Goal: Book appointment/travel/reservation

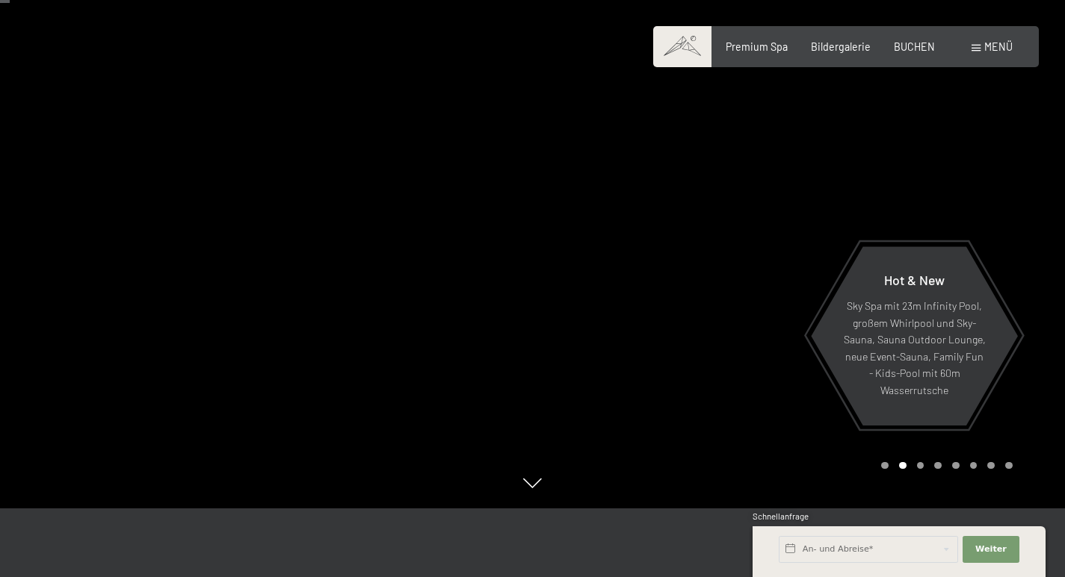
click at [920, 465] on div "Carousel Page 3" at bounding box center [920, 465] width 7 height 7
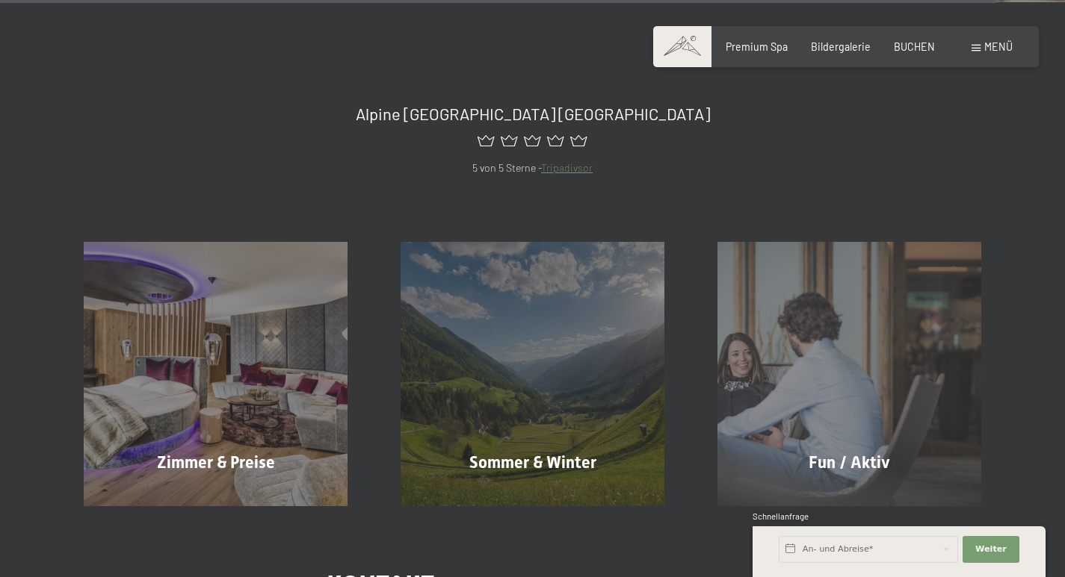
scroll to position [6730, 0]
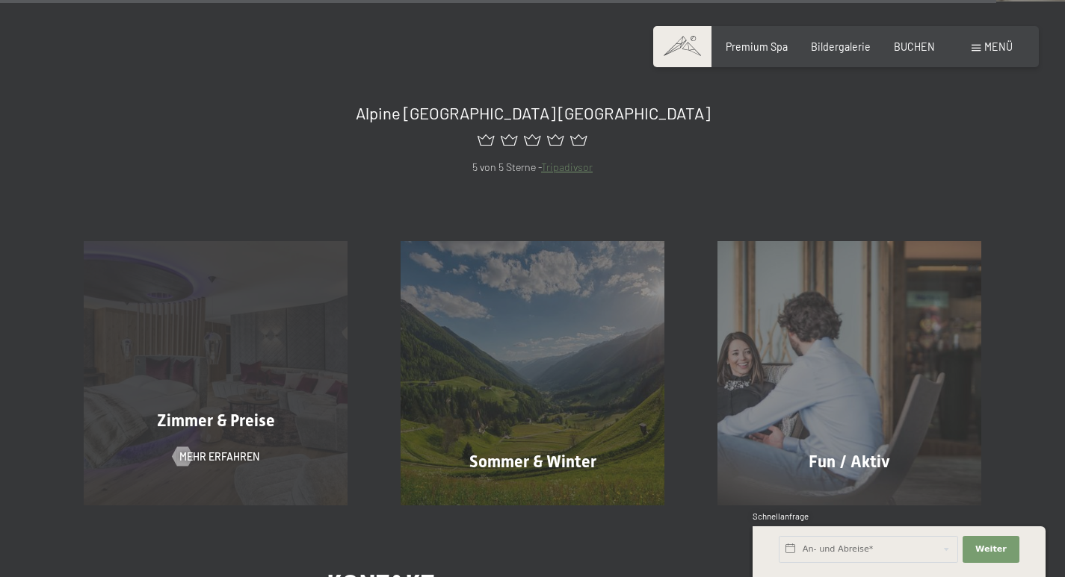
click at [267, 341] on div "Zimmer & Preise Mehr erfahren" at bounding box center [216, 373] width 317 height 264
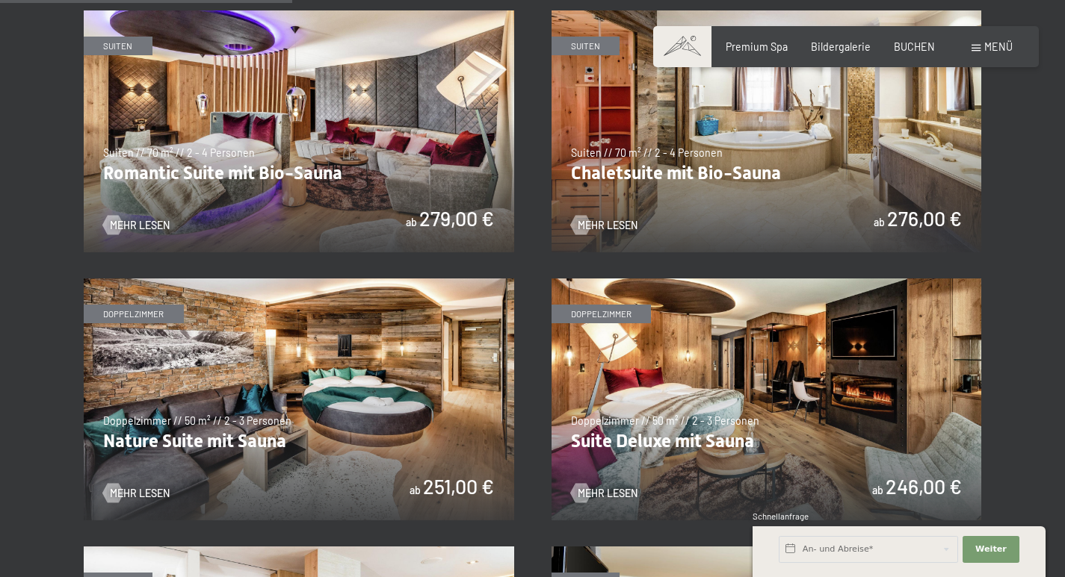
scroll to position [1070, 0]
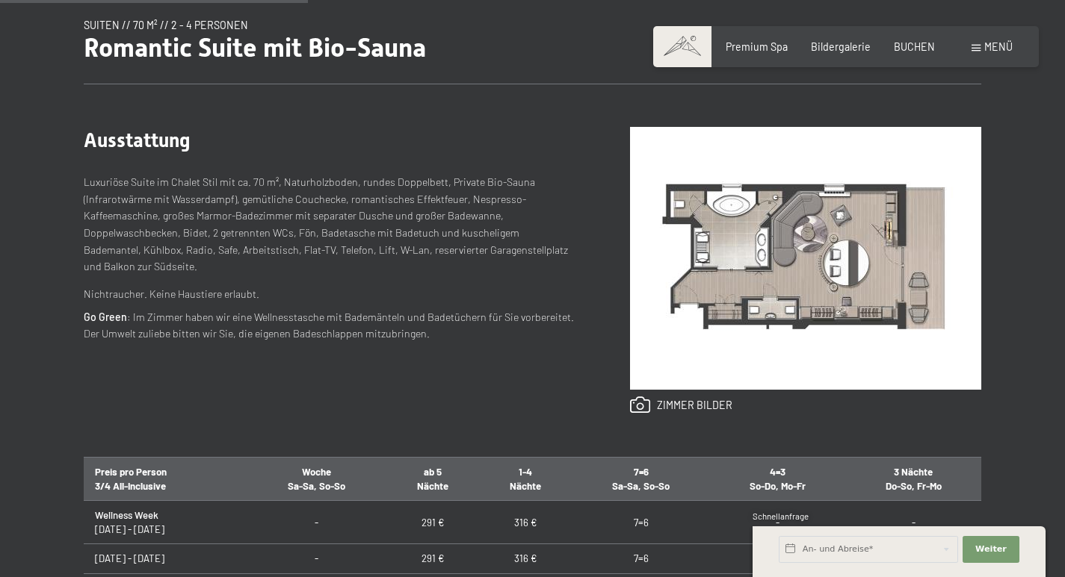
scroll to position [533, 0]
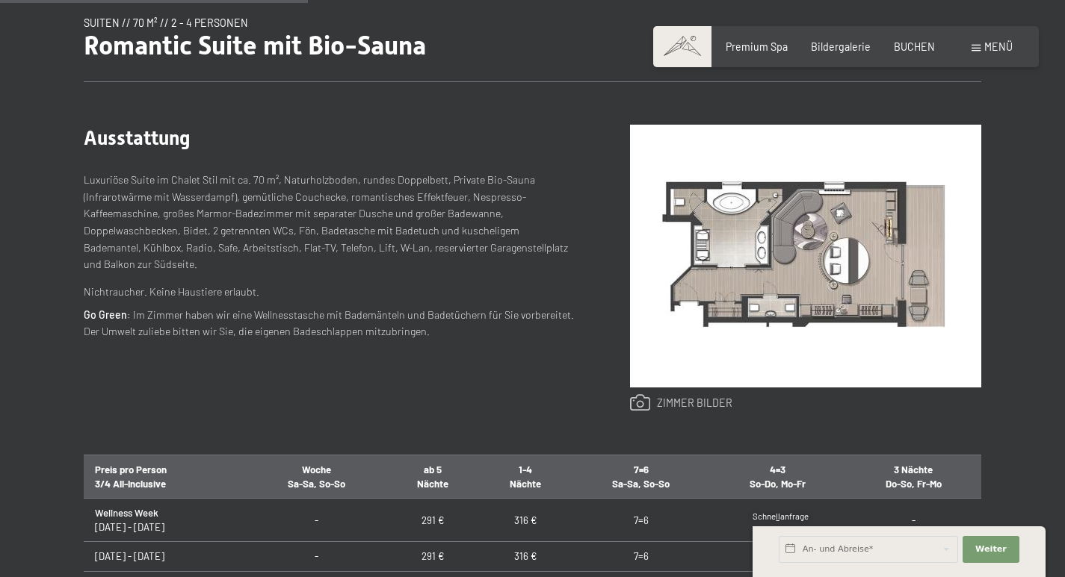
click at [701, 400] on link at bounding box center [681, 403] width 102 height 18
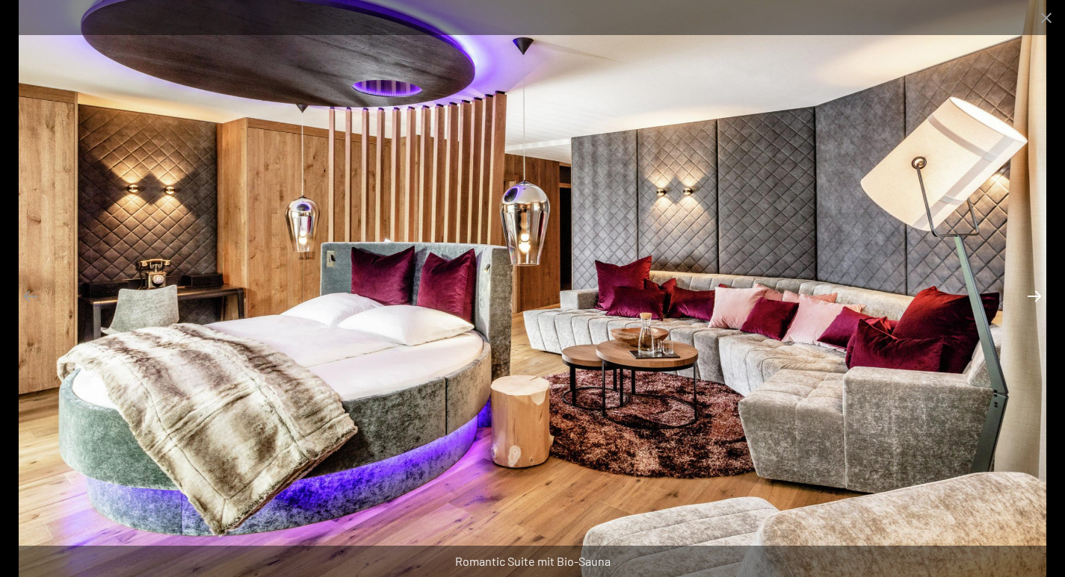
click at [1041, 295] on button "Next slide" at bounding box center [1033, 296] width 31 height 29
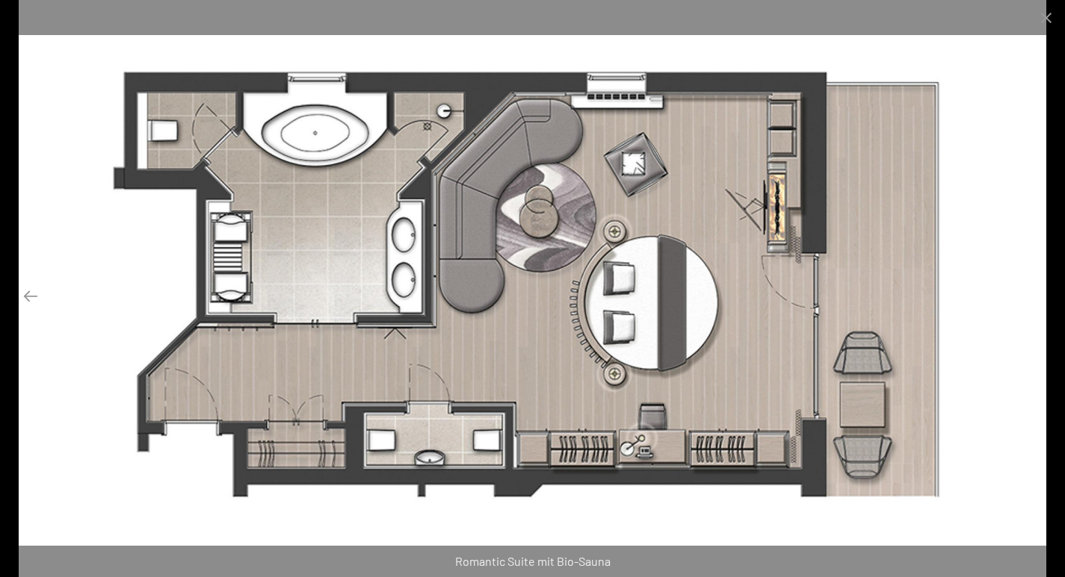
click at [1040, 302] on button "Next slide" at bounding box center [1033, 296] width 31 height 29
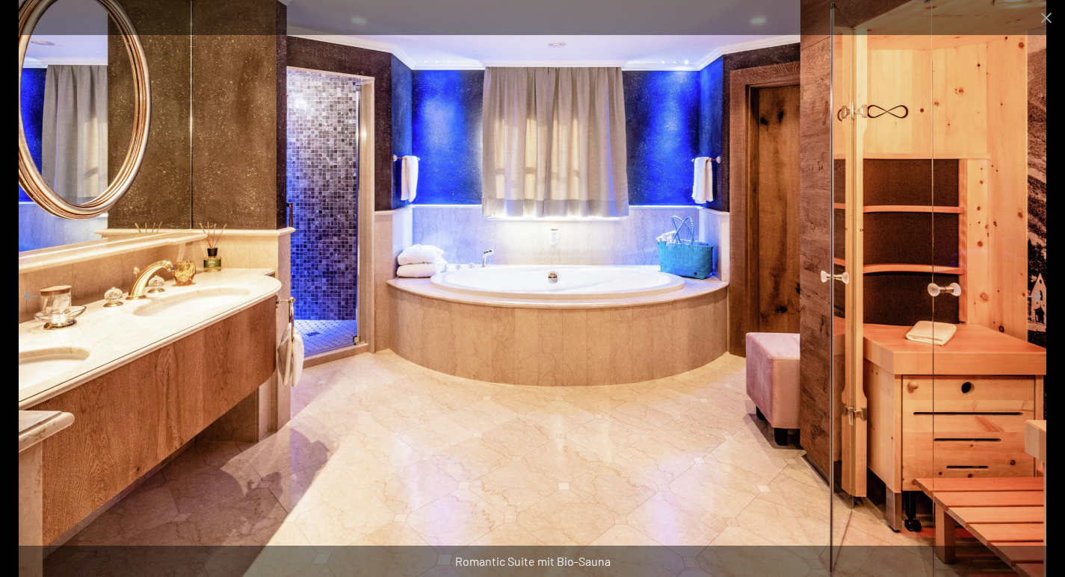
click at [1057, 289] on div at bounding box center [532, 288] width 1065 height 577
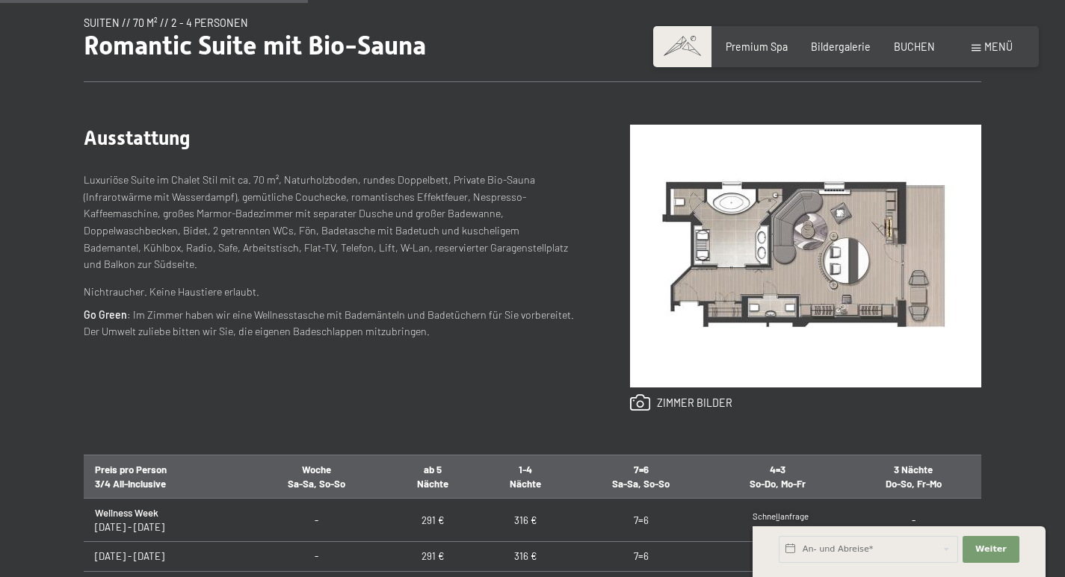
click at [7, 255] on div "Anfragen Buchen Suiten // 70 m² // 2 - 4 Personen Romantic Suite mit Bio-Sauna …" at bounding box center [532, 416] width 1065 height 888
click at [719, 403] on link at bounding box center [681, 403] width 102 height 18
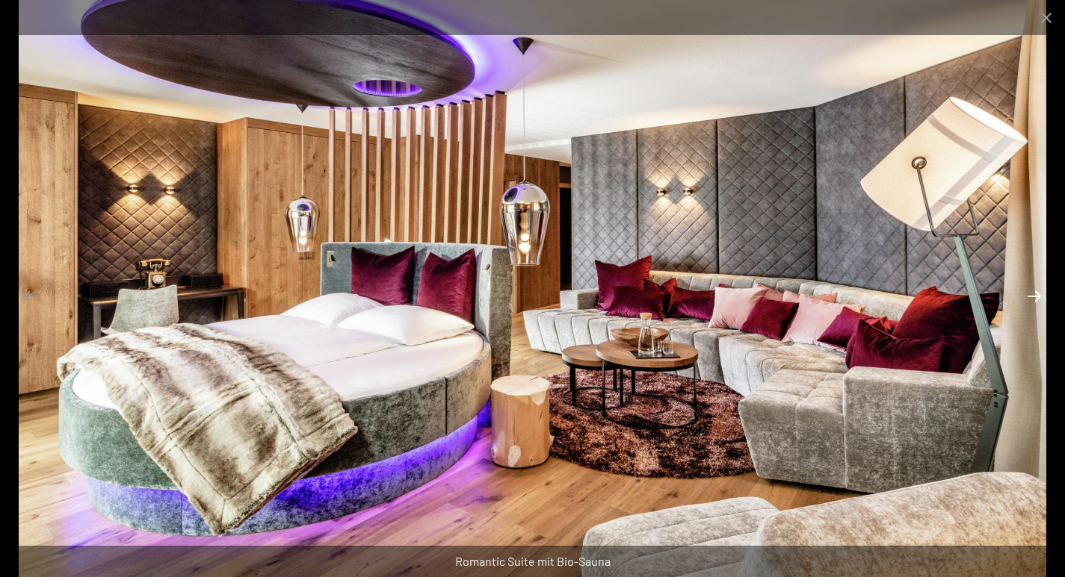
click at [1049, 285] on button "Next slide" at bounding box center [1033, 296] width 31 height 29
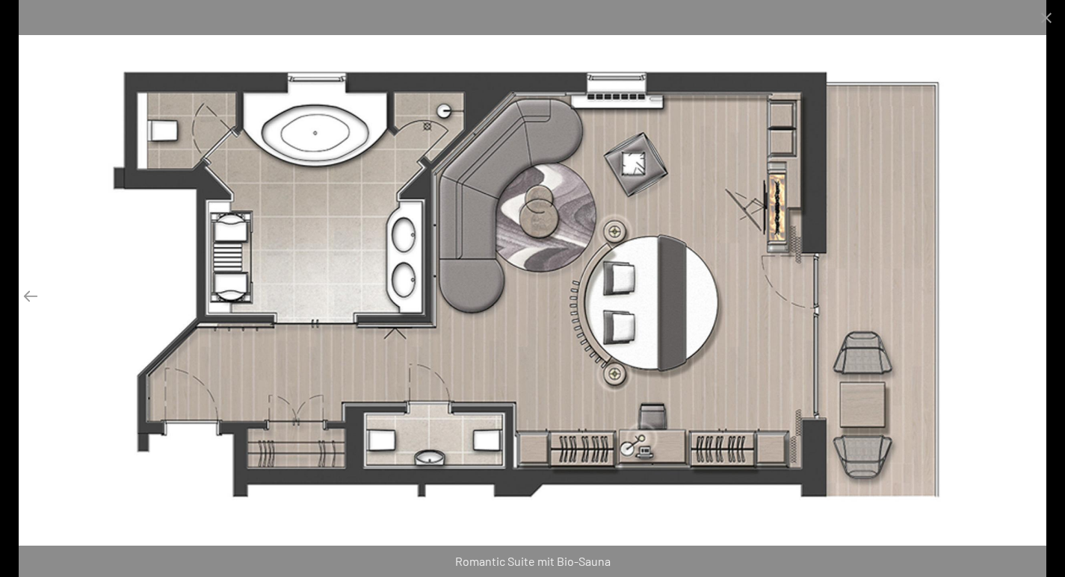
click at [1033, 302] on button "Next slide" at bounding box center [1033, 296] width 31 height 29
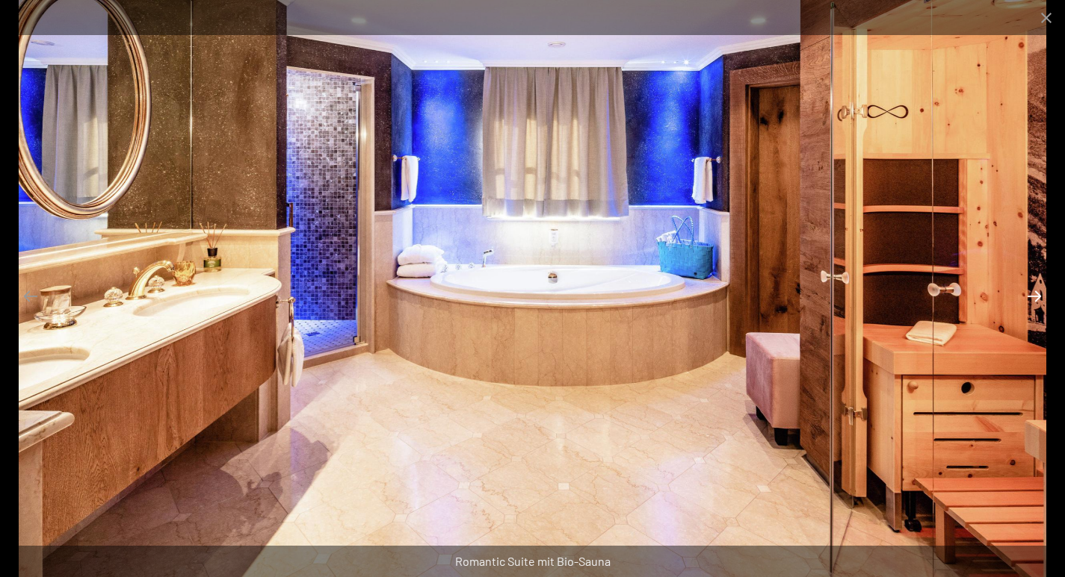
click at [1039, 301] on button "Next slide" at bounding box center [1033, 296] width 31 height 29
